Goal: Task Accomplishment & Management: Manage account settings

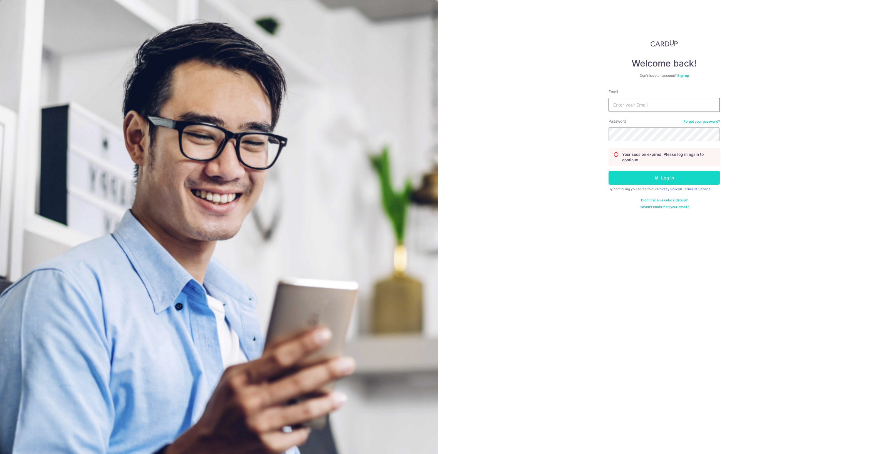
type input "[EMAIL_ADDRESS][DOMAIN_NAME]"
click at [711, 173] on button "Log in" at bounding box center [663, 178] width 111 height 14
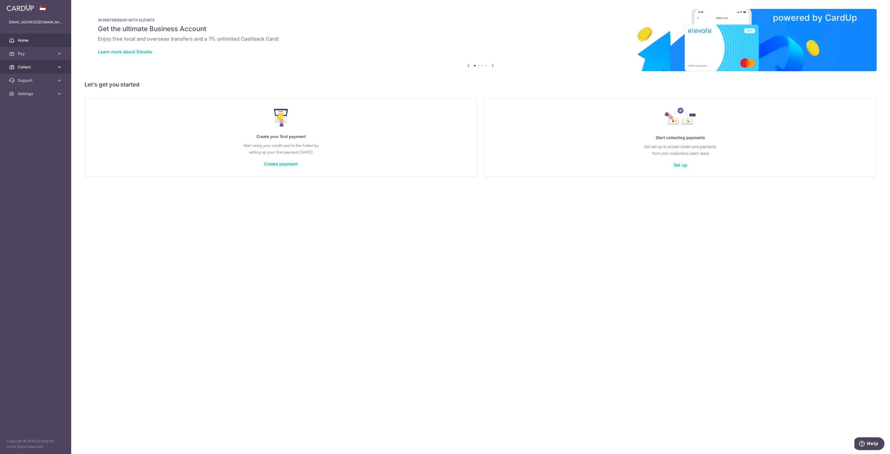
click at [22, 66] on span "Collect" at bounding box center [36, 67] width 37 height 6
click at [25, 83] on span "Dashboard" at bounding box center [36, 81] width 37 height 6
